Goal: Information Seeking & Learning: Learn about a topic

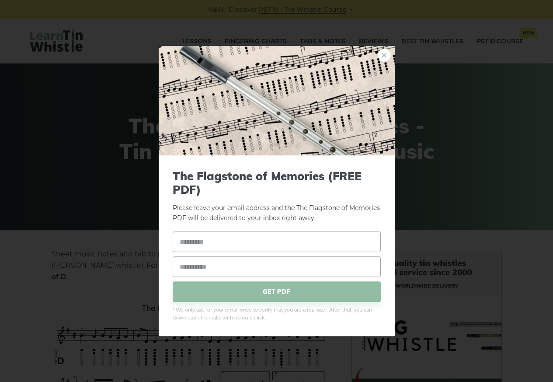
click at [381, 54] on link "×" at bounding box center [384, 55] width 13 height 13
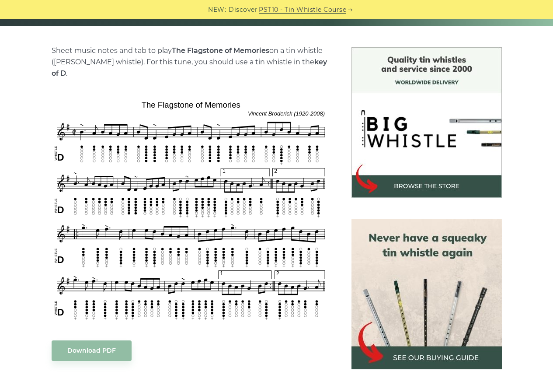
scroll to position [219, 0]
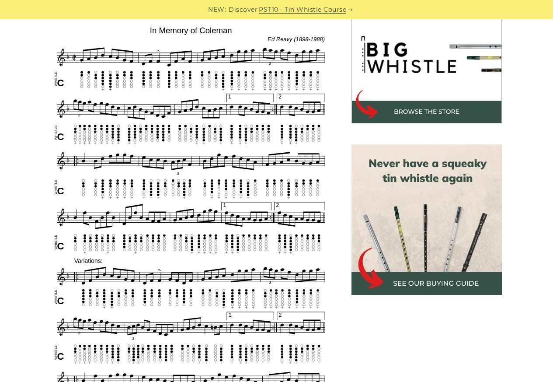
scroll to position [262, 0]
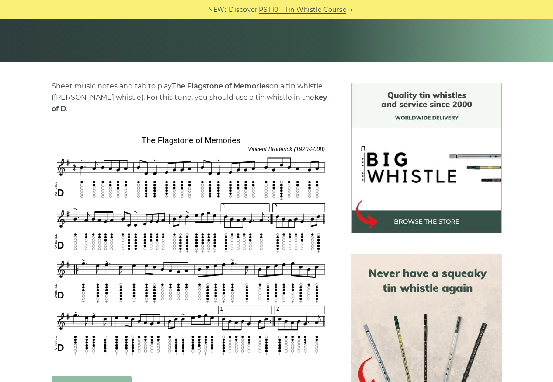
scroll to position [175, 0]
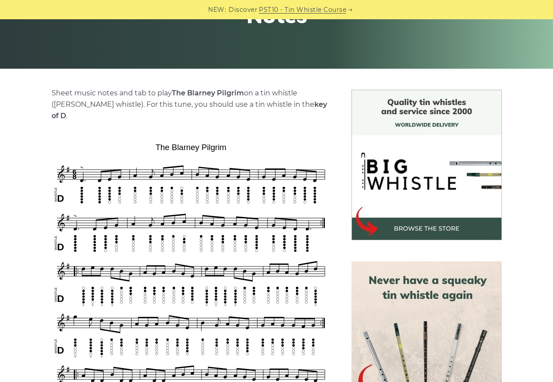
scroll to position [262, 0]
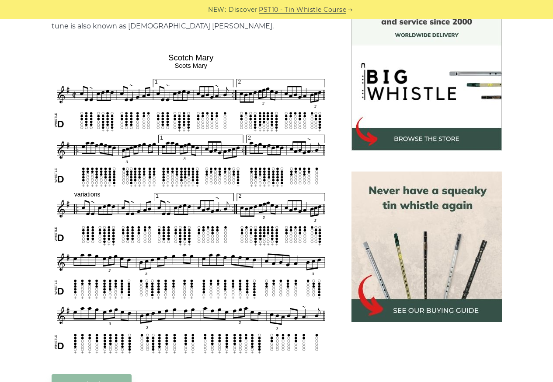
scroll to position [262, 0]
